Goal: Task Accomplishment & Management: Manage account settings

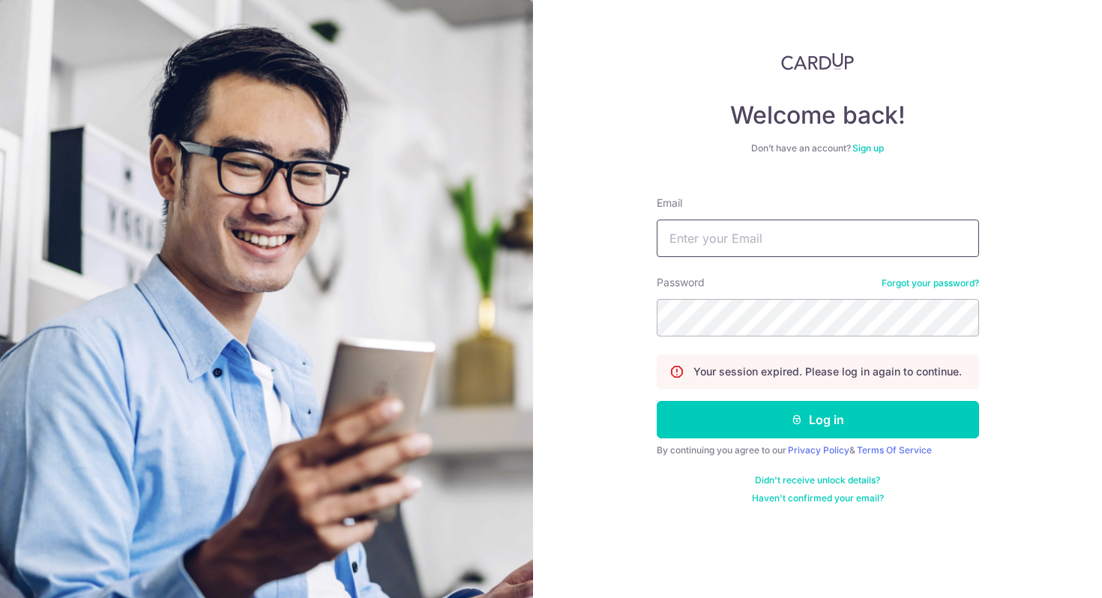
click at [758, 228] on input "Email" at bounding box center [818, 238] width 322 height 37
type input "[EMAIL_ADDRESS][DOMAIN_NAME]"
click at [657, 401] on button "Log in" at bounding box center [818, 419] width 322 height 37
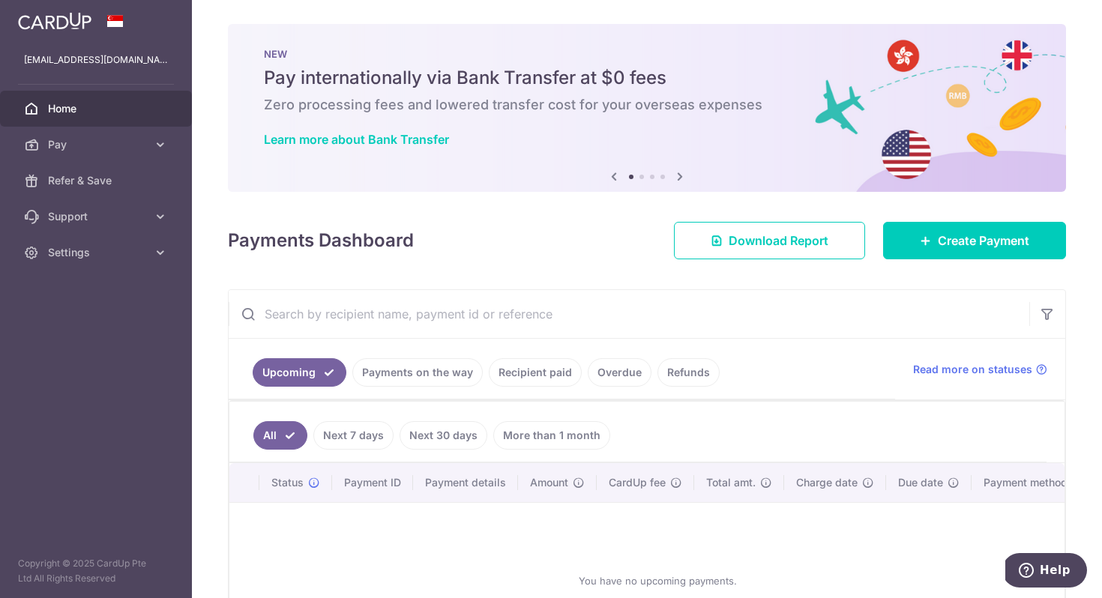
scroll to position [134, 0]
